Goal: Register for event/course

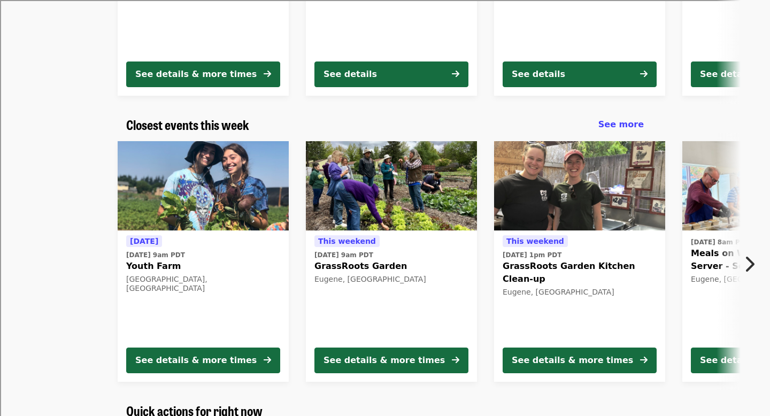
scroll to position [291, 0]
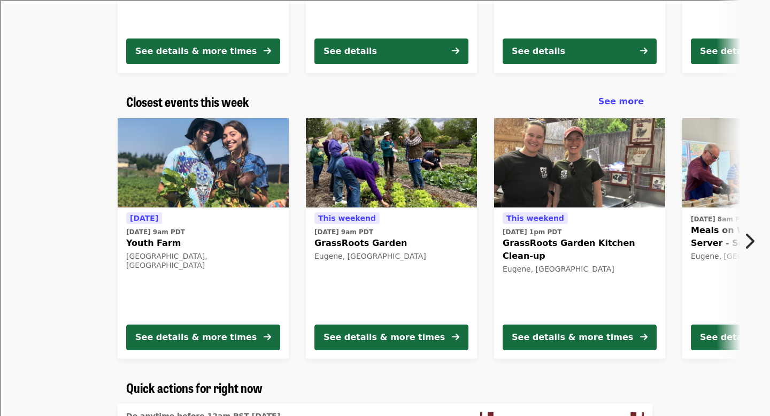
click at [752, 248] on icon "chevron-right icon" at bounding box center [749, 241] width 11 height 20
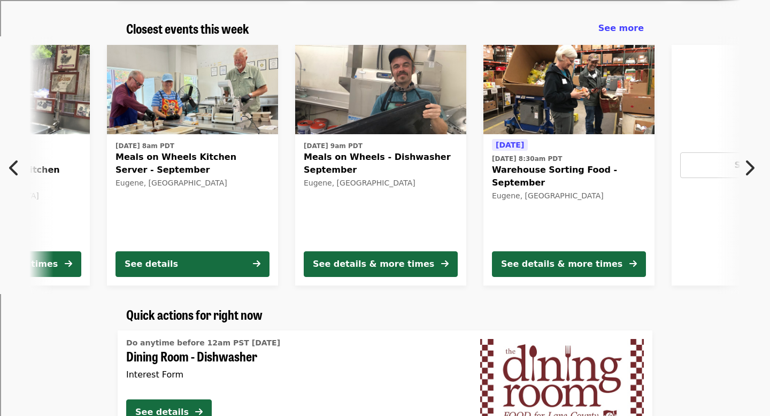
scroll to position [368, 0]
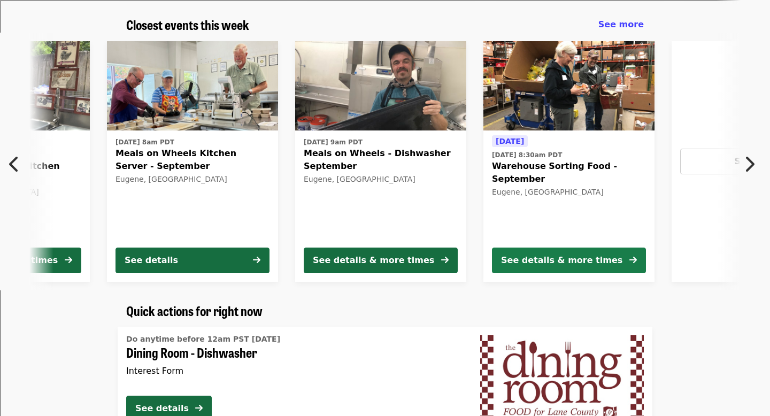
click at [610, 254] on button "See details & more times" at bounding box center [569, 261] width 154 height 26
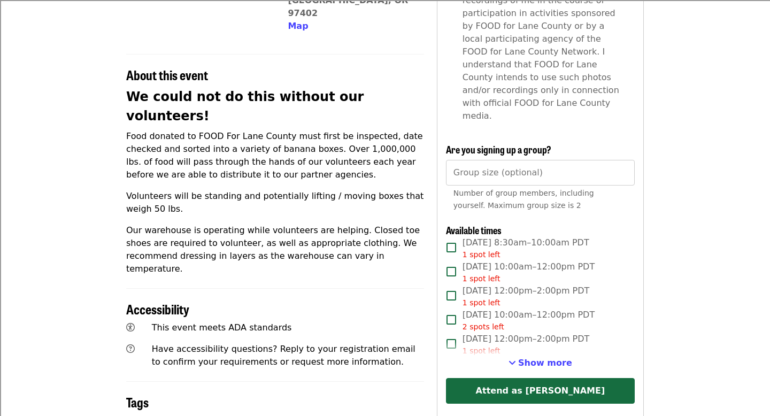
scroll to position [342, 0]
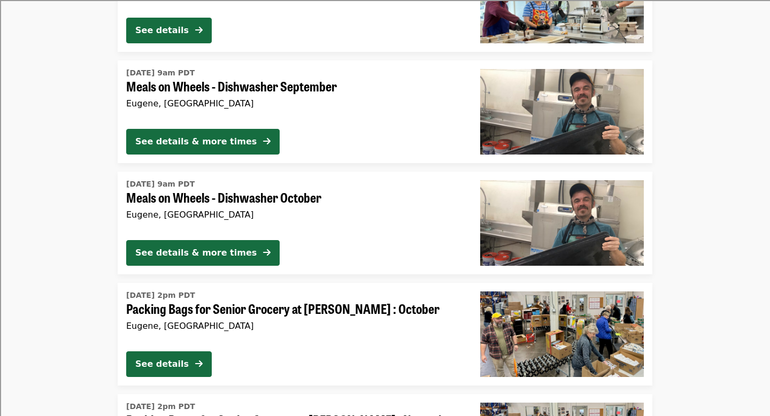
scroll to position [2019, 0]
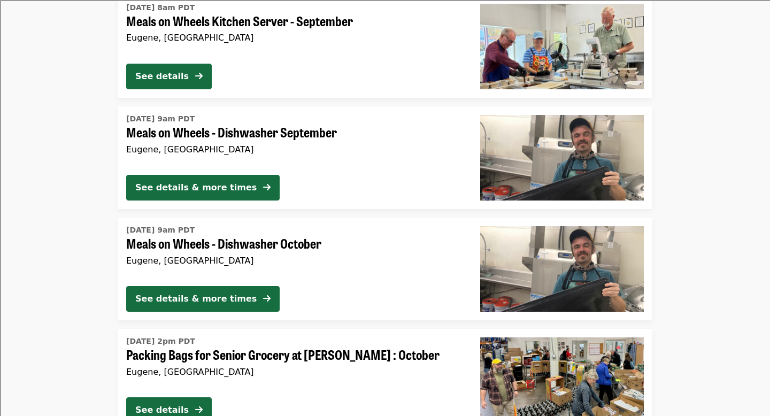
click at [302, 187] on div "See details & more times" at bounding box center [294, 190] width 337 height 30
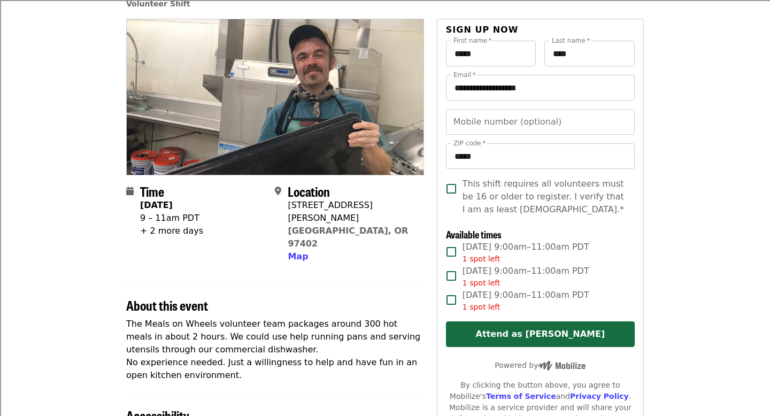
scroll to position [83, 0]
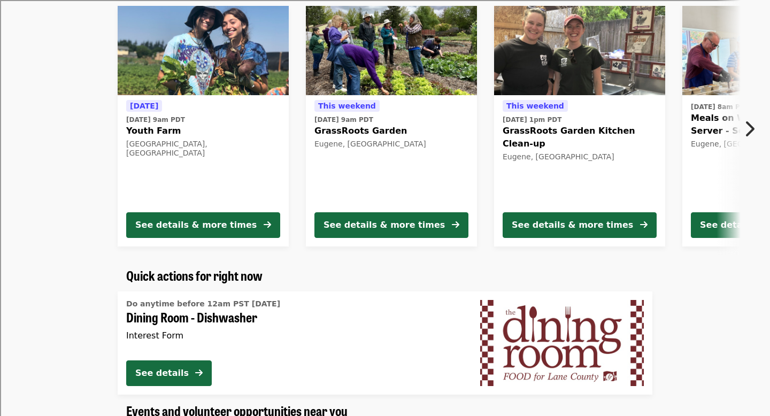
scroll to position [659, 0]
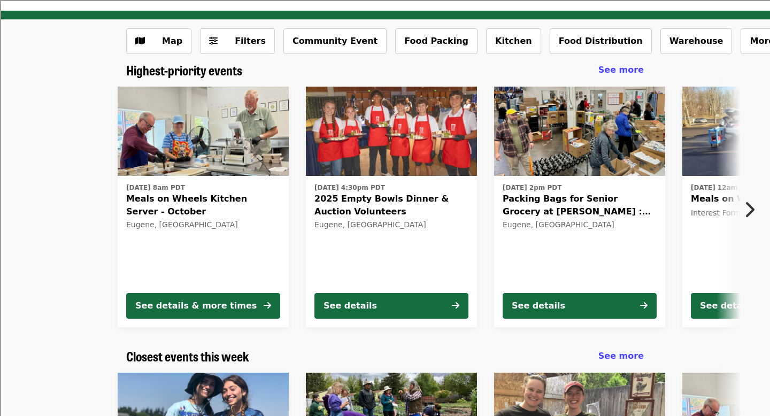
scroll to position [37, 0]
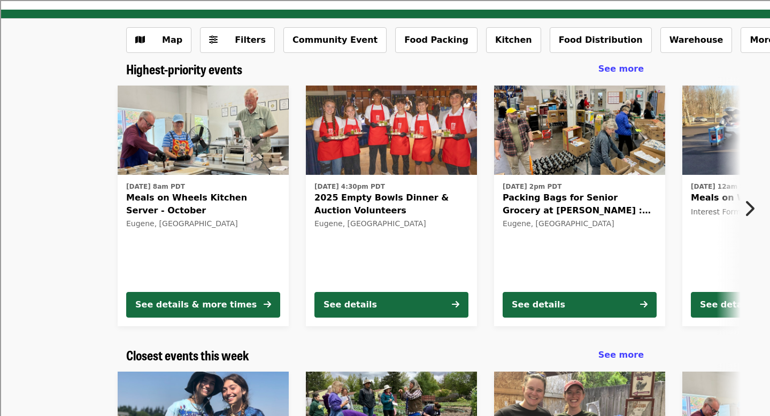
click at [531, 159] on img at bounding box center [579, 131] width 171 height 90
